Goal: Task Accomplishment & Management: Manage account settings

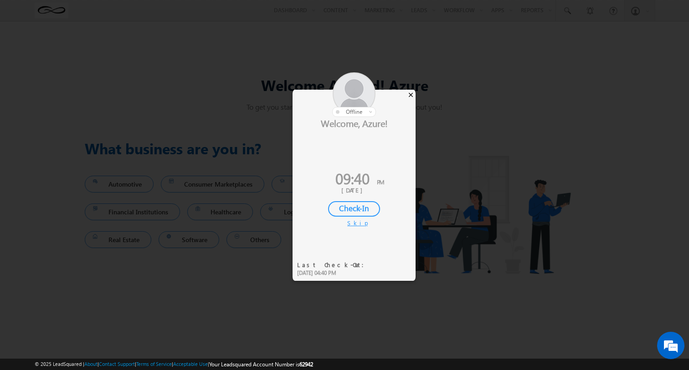
click at [410, 95] on div "×" at bounding box center [411, 95] width 10 height 10
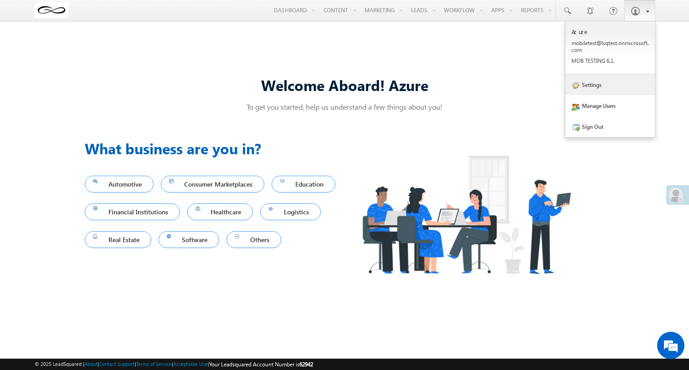
click at [614, 91] on link "Settings" at bounding box center [609, 84] width 89 height 21
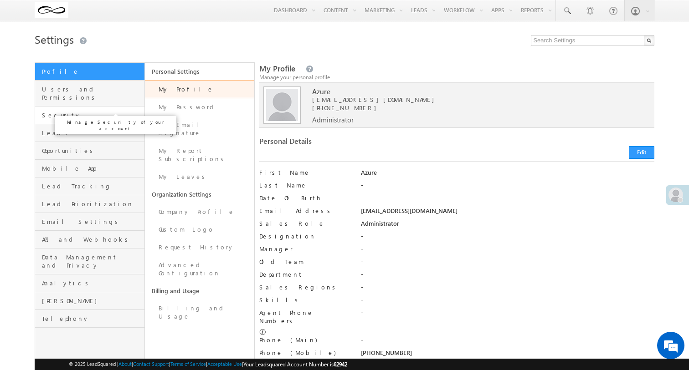
click at [108, 111] on span "Security" at bounding box center [92, 115] width 100 height 8
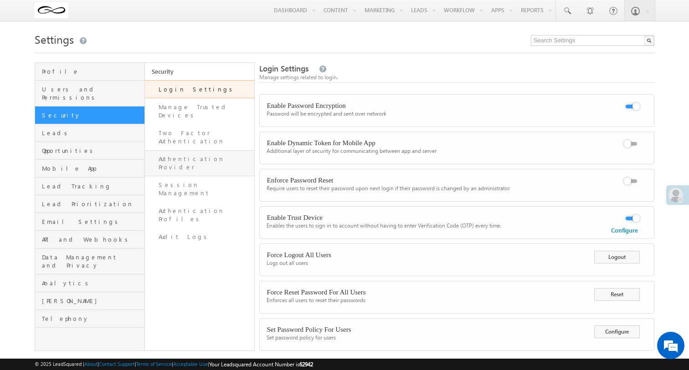
click at [200, 150] on link "Authentication Provider" at bounding box center [200, 163] width 110 height 26
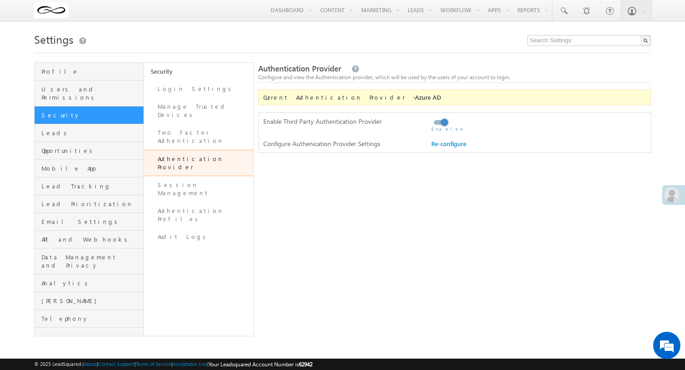
click at [441, 118] on label at bounding box center [440, 118] width 18 height 0
click at [0, 0] on input "checkbox" at bounding box center [0, 0] width 0 height 0
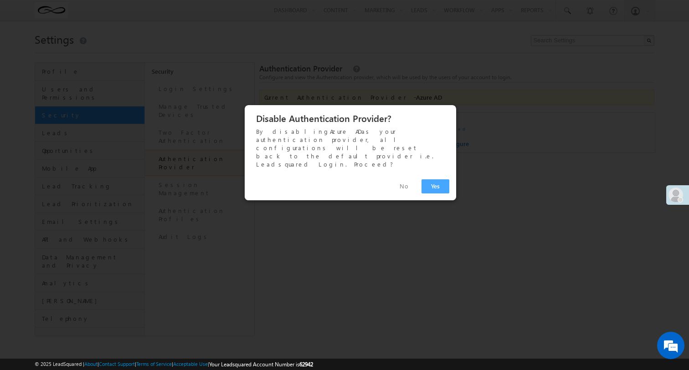
click at [433, 179] on button "Yes" at bounding box center [435, 186] width 28 height 14
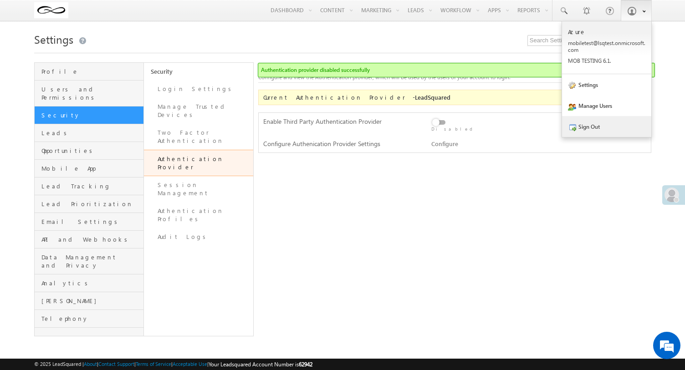
click at [609, 128] on link "Sign Out" at bounding box center [606, 126] width 89 height 21
